Goal: Information Seeking & Learning: Stay updated

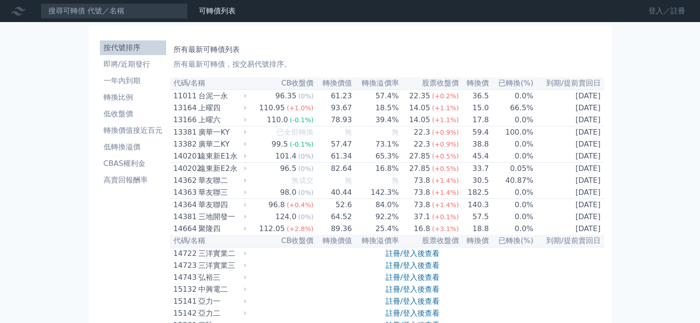
drag, startPoint x: 668, startPoint y: 9, endPoint x: 652, endPoint y: 16, distance: 17.1
click at [668, 9] on link "登入／註冊" at bounding box center [667, 11] width 52 height 15
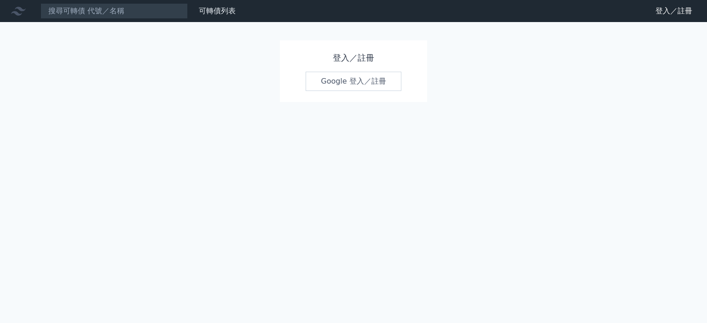
click at [344, 84] on link "Google 登入／註冊" at bounding box center [353, 81] width 96 height 19
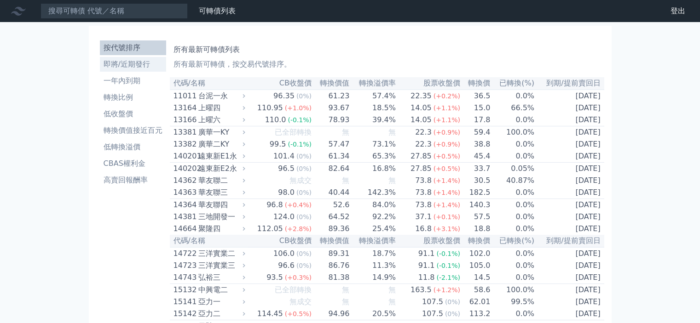
click at [142, 67] on li "即將/近期發行" at bounding box center [133, 64] width 66 height 11
